Goal: Browse casually

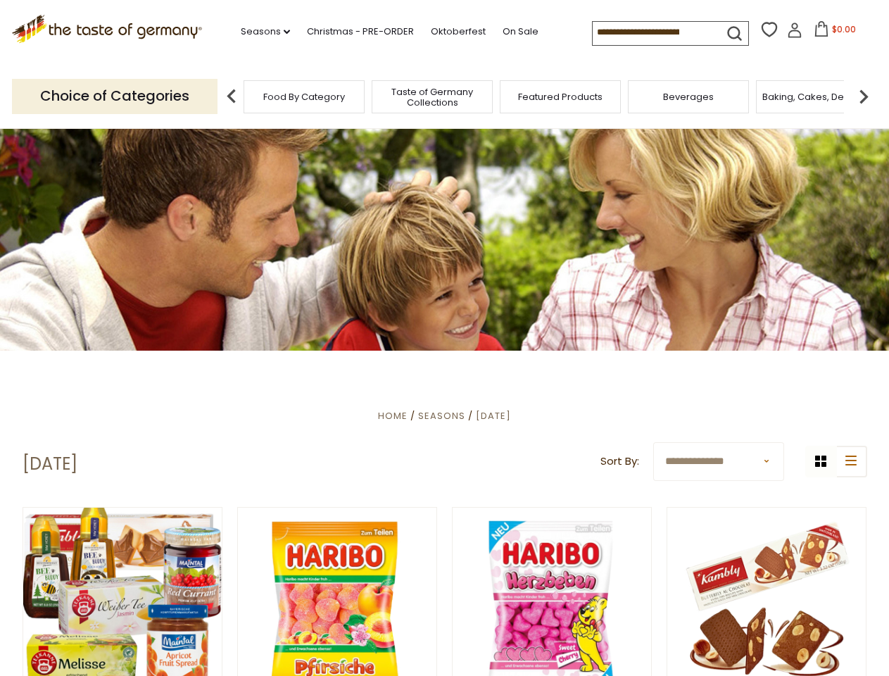
click at [444, 338] on div at bounding box center [444, 239] width 889 height 222
click at [260, 32] on link "Seasons dropdown_arrow" at bounding box center [265, 31] width 49 height 15
click at [832, 33] on span "$0.00" at bounding box center [844, 29] width 24 height 12
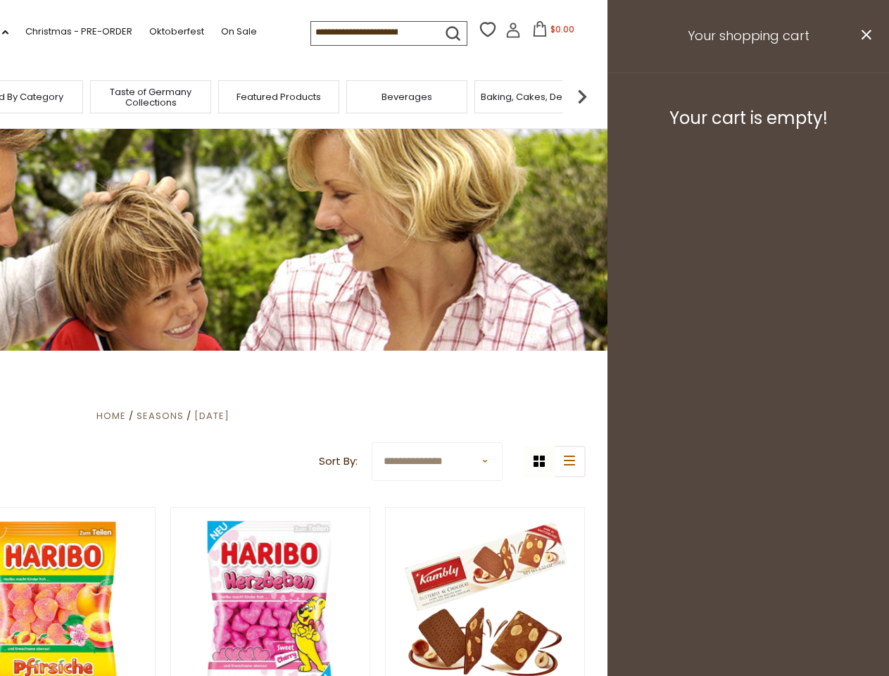
click at [119, 96] on div "All Seasons Recipes Game Day [DATE] [DATE] [DATE][PERSON_NAME] [DATE] Springfes…" at bounding box center [39, 330] width 160 height 597
click at [596, 96] on img at bounding box center [582, 96] width 28 height 28
